Goal: Find contact information: Find contact information

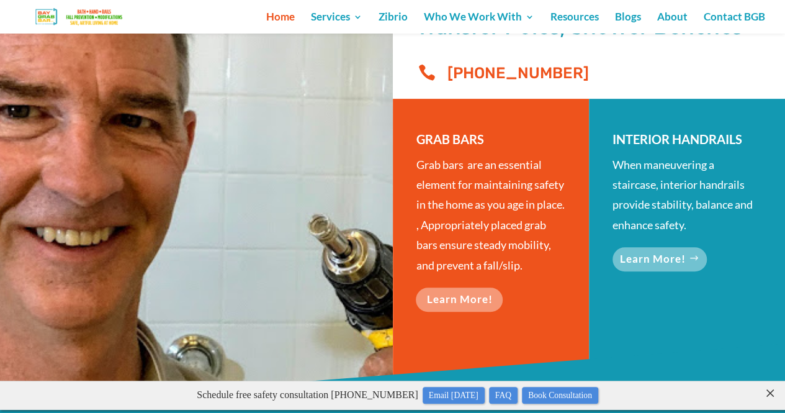
click at [641, 258] on link "Learn More!" at bounding box center [660, 259] width 94 height 24
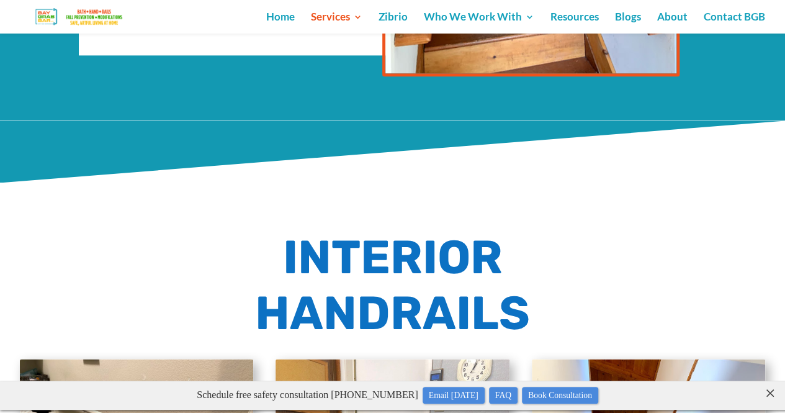
scroll to position [763, 0]
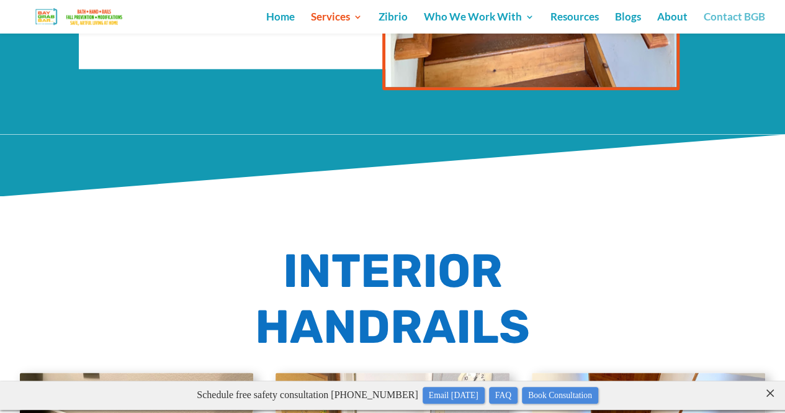
click at [722, 13] on link "Contact BGB" at bounding box center [734, 22] width 61 height 21
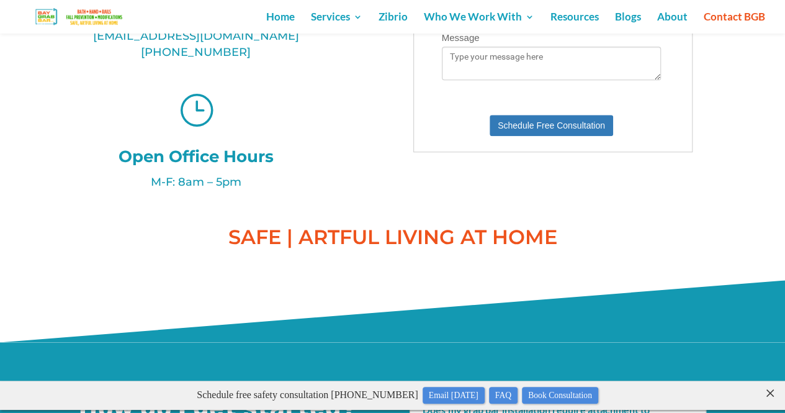
scroll to position [600, 0]
